Goal: Information Seeking & Learning: Find specific fact

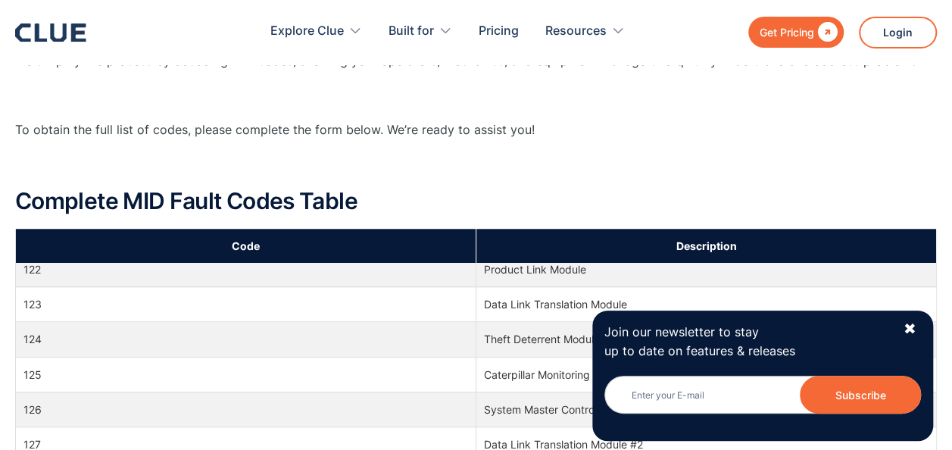
scroll to position [909, 0]
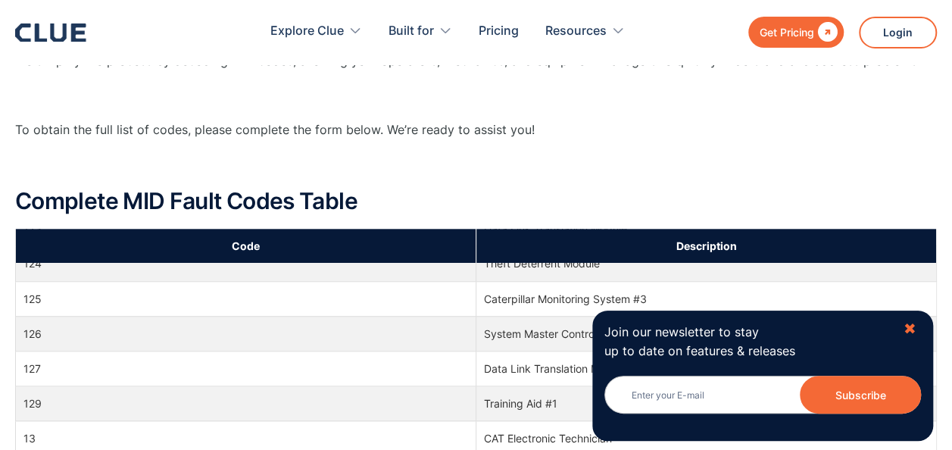
click at [910, 328] on div "✖" at bounding box center [909, 329] width 13 height 19
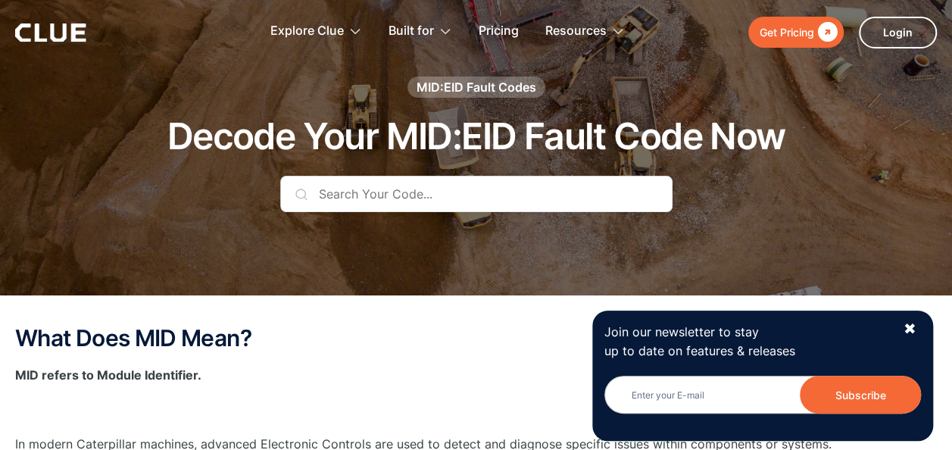
scroll to position [76, 0]
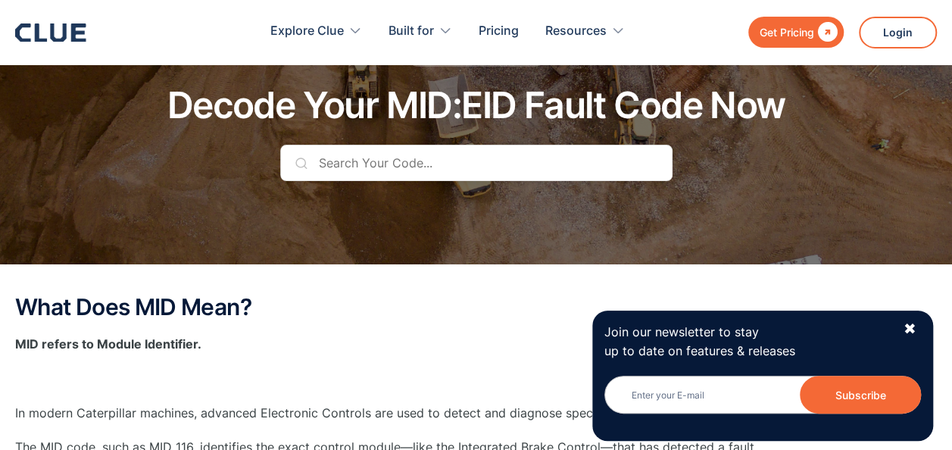
click at [453, 161] on input "text" at bounding box center [476, 163] width 392 height 36
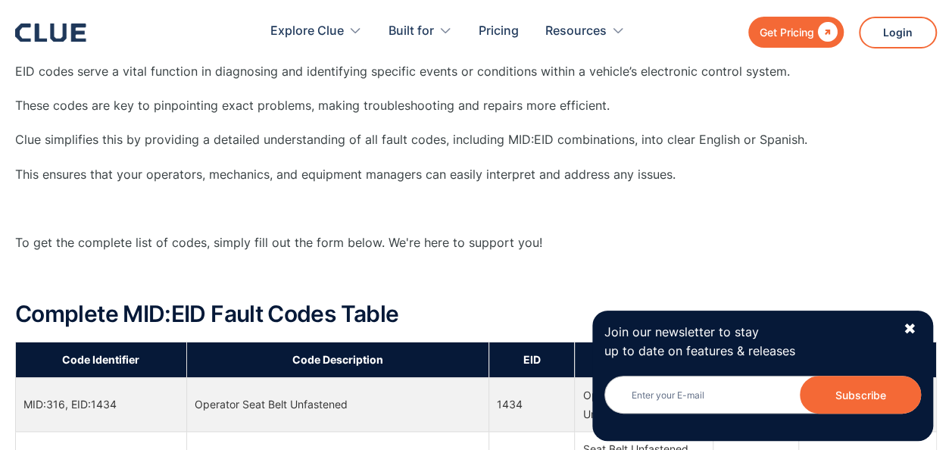
scroll to position [909, 0]
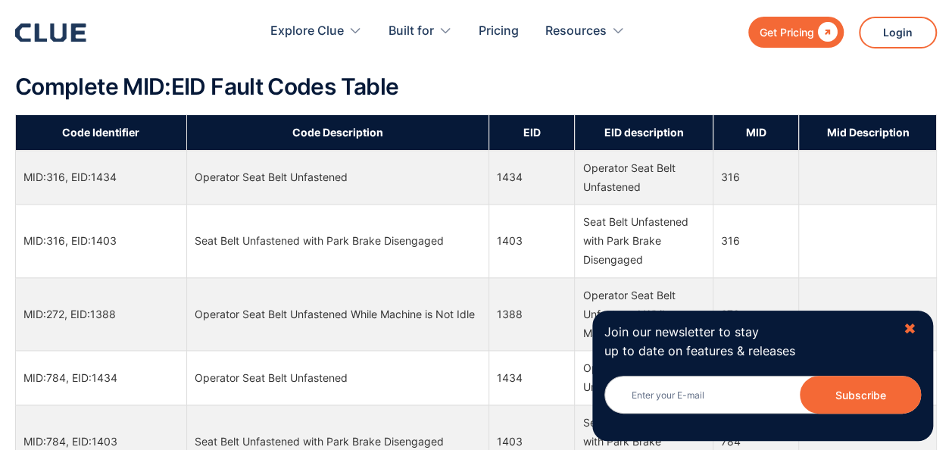
click at [905, 326] on div "✖" at bounding box center [909, 329] width 13 height 19
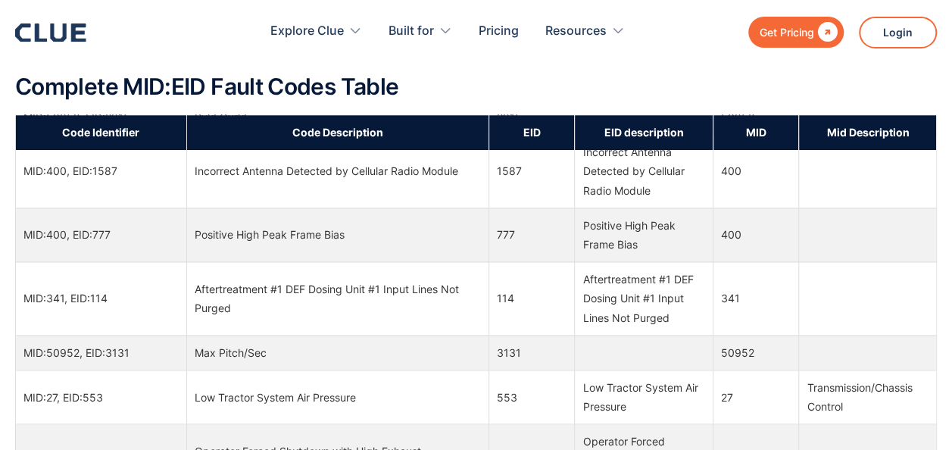
scroll to position [454, 0]
